Goal: Navigation & Orientation: Go to known website

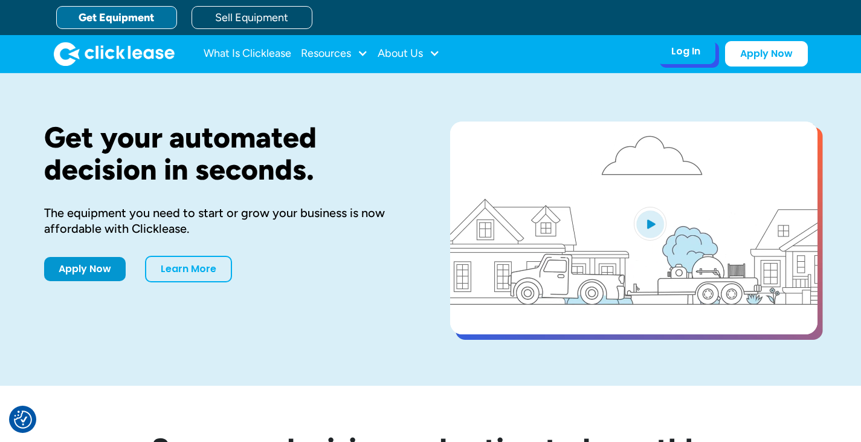
click at [692, 56] on div "Log In" at bounding box center [685, 51] width 29 height 12
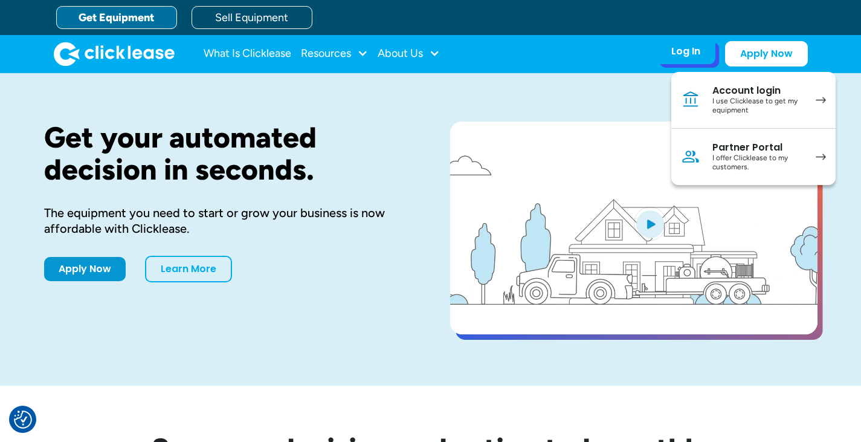
click at [780, 96] on div "Account login" at bounding box center [757, 91] width 91 height 12
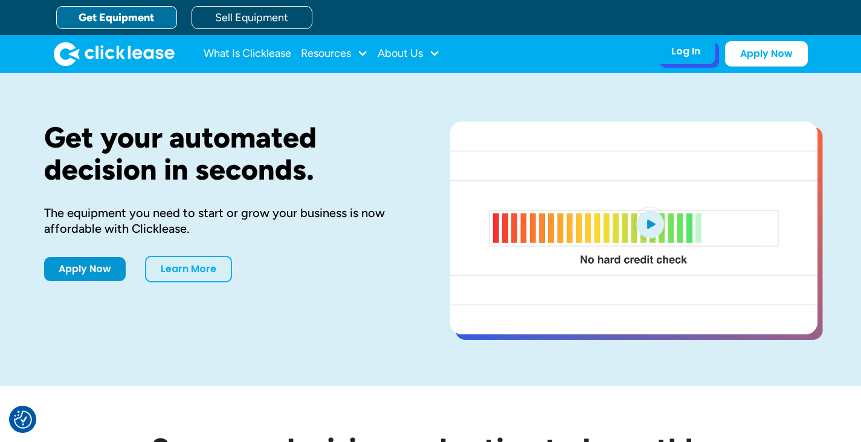
click at [688, 53] on div "Log In" at bounding box center [685, 51] width 29 height 12
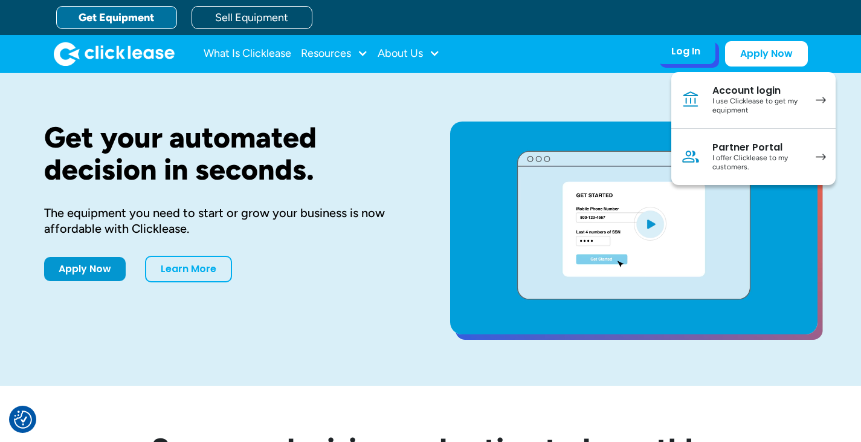
click at [780, 153] on div "I offer Clicklease to my customers." at bounding box center [757, 162] width 91 height 19
